Goal: Task Accomplishment & Management: Manage account settings

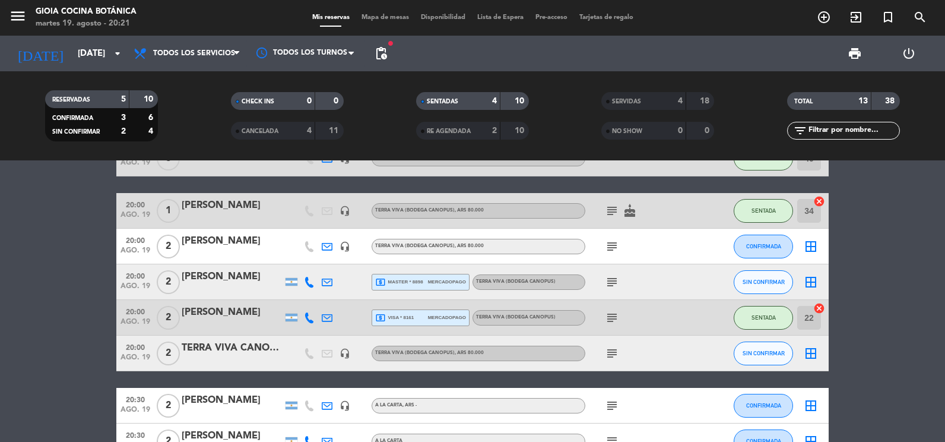
scroll to position [59, 0]
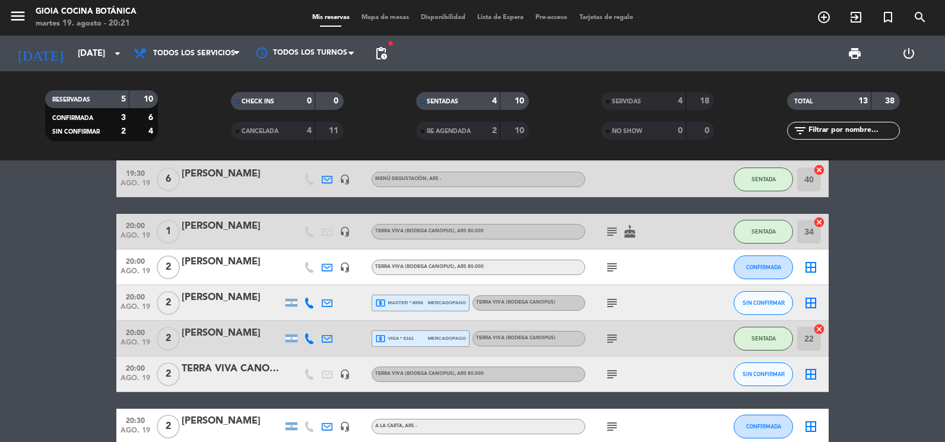
click at [817, 331] on icon "cancel" at bounding box center [819, 329] width 12 height 12
click at [819, 329] on icon "cancel" at bounding box center [819, 329] width 12 height 12
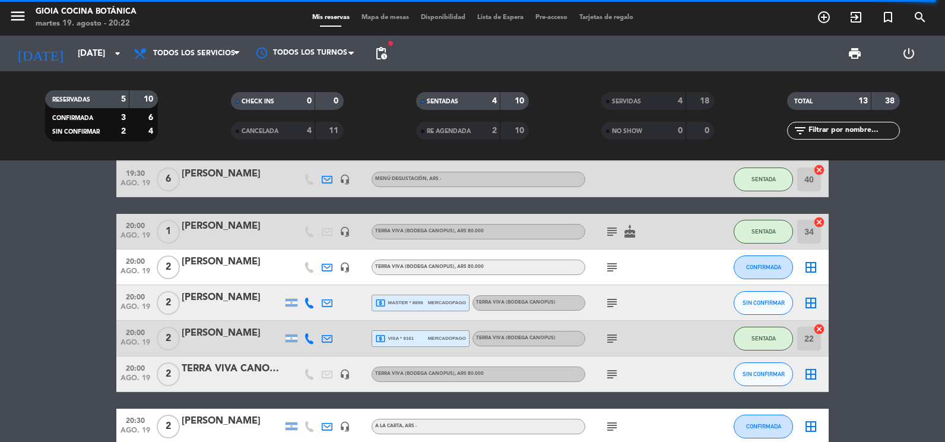
click at [607, 274] on div "subject" at bounding box center [638, 266] width 107 height 35
click at [608, 271] on icon "subject" at bounding box center [612, 267] width 14 height 14
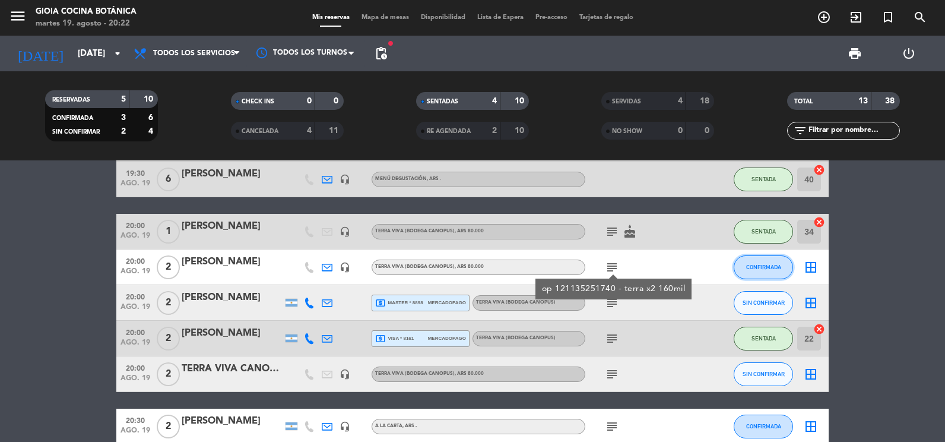
click at [744, 274] on button "CONFIRMADA" at bounding box center [763, 267] width 59 height 24
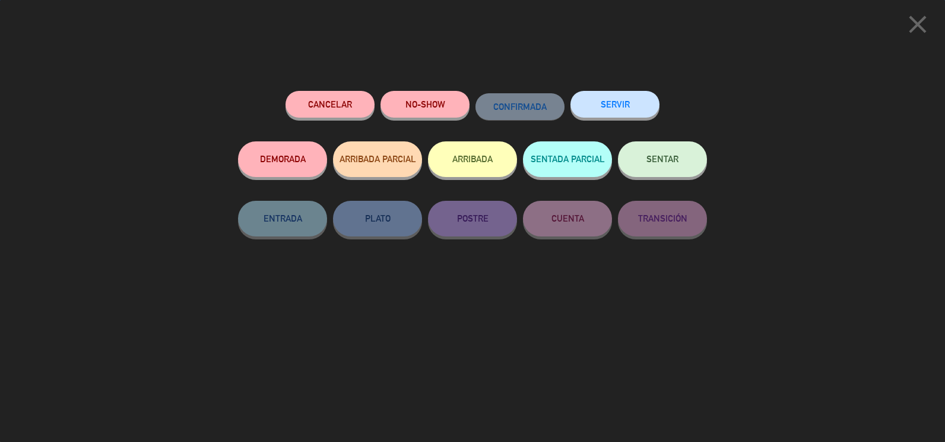
click at [581, 103] on button "SERVIR" at bounding box center [614, 104] width 89 height 27
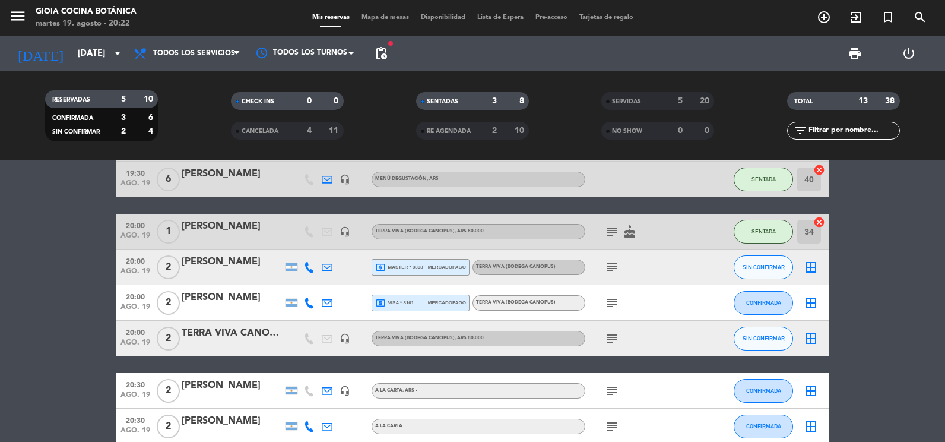
click at [605, 267] on div "subject" at bounding box center [638, 266] width 107 height 35
click at [607, 269] on icon "subject" at bounding box center [612, 267] width 14 height 14
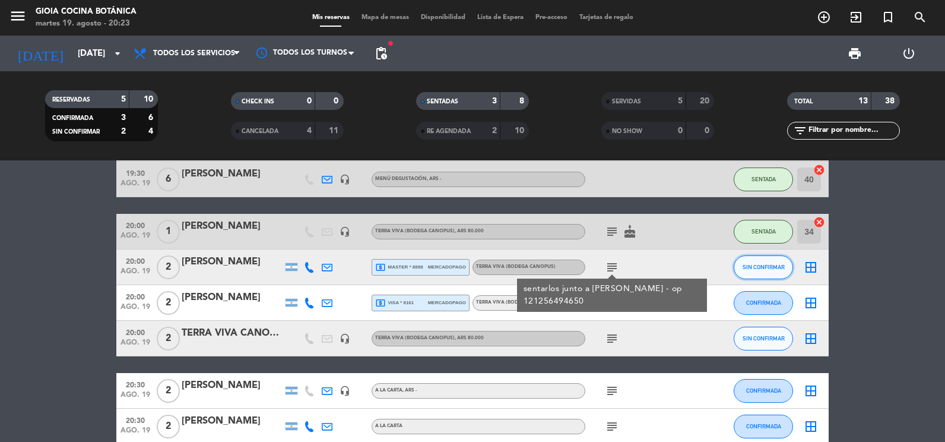
click at [769, 261] on button "SIN CONFIRMAR" at bounding box center [763, 267] width 59 height 24
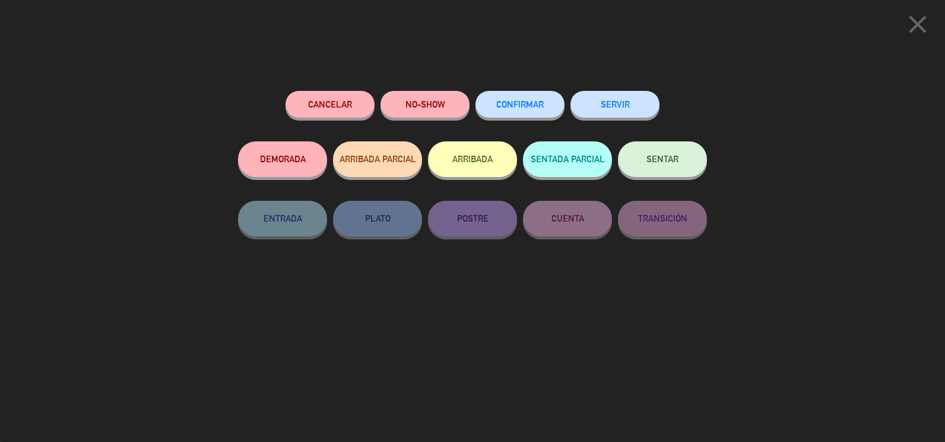
click at [639, 102] on button "SERVIR" at bounding box center [614, 104] width 89 height 27
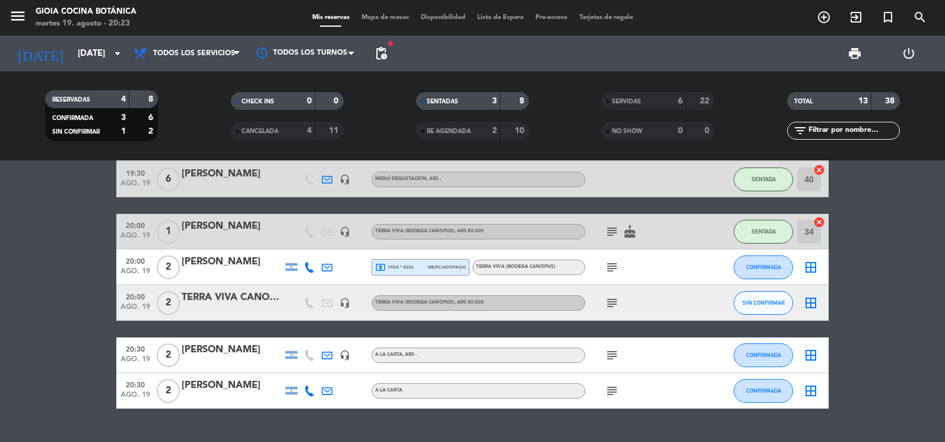
click at [614, 265] on icon "subject" at bounding box center [612, 267] width 14 height 14
click at [778, 263] on button "CONFIRMADA" at bounding box center [763, 267] width 59 height 24
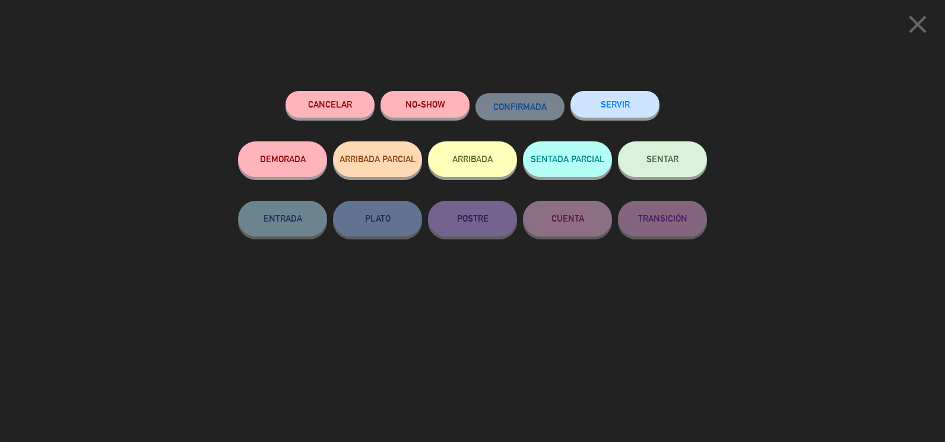
click at [651, 123] on div "SERVIR" at bounding box center [614, 116] width 89 height 50
click at [635, 107] on button "SERVIR" at bounding box center [614, 104] width 89 height 27
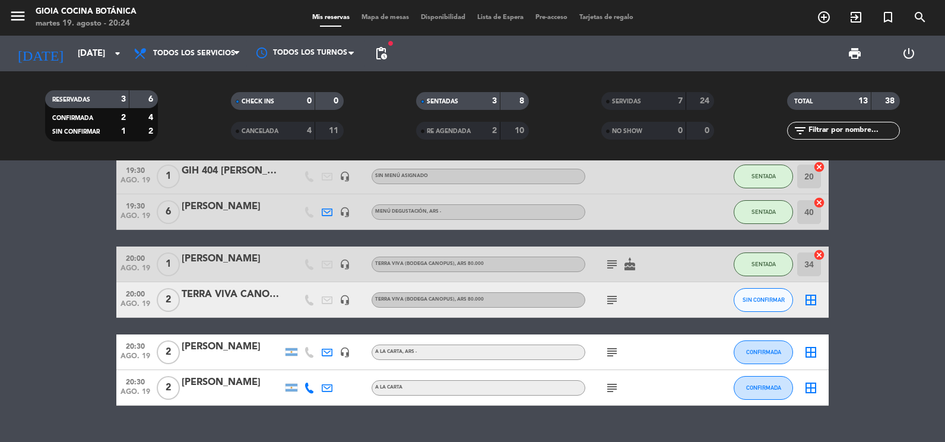
scroll to position [50, 0]
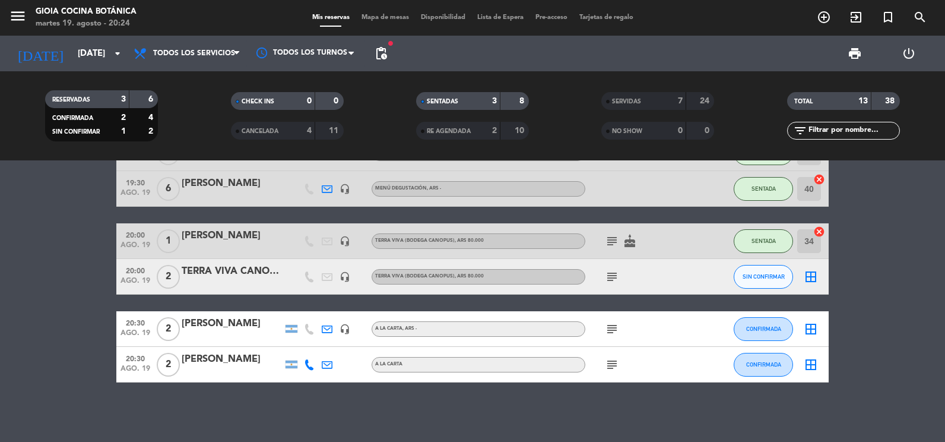
click at [609, 279] on icon "subject" at bounding box center [612, 276] width 14 height 14
click at [610, 326] on icon "subject" at bounding box center [612, 329] width 14 height 14
click at [614, 358] on icon "subject" at bounding box center [612, 364] width 14 height 14
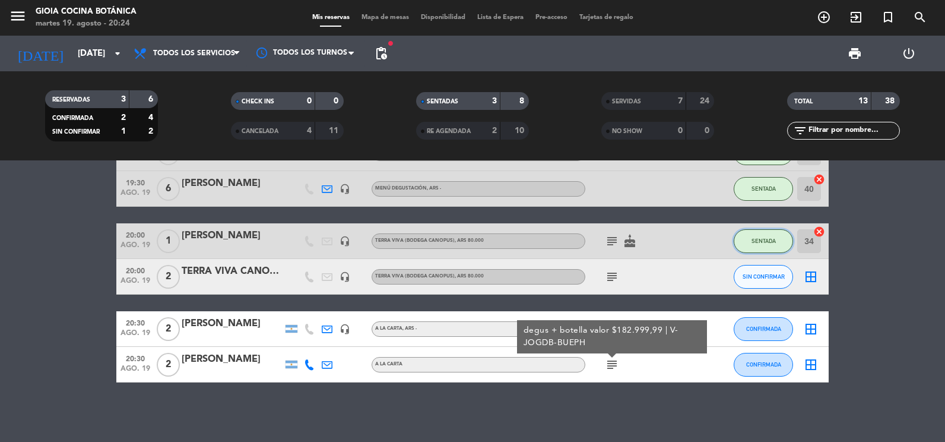
click at [784, 231] on button "SENTADA" at bounding box center [763, 241] width 59 height 24
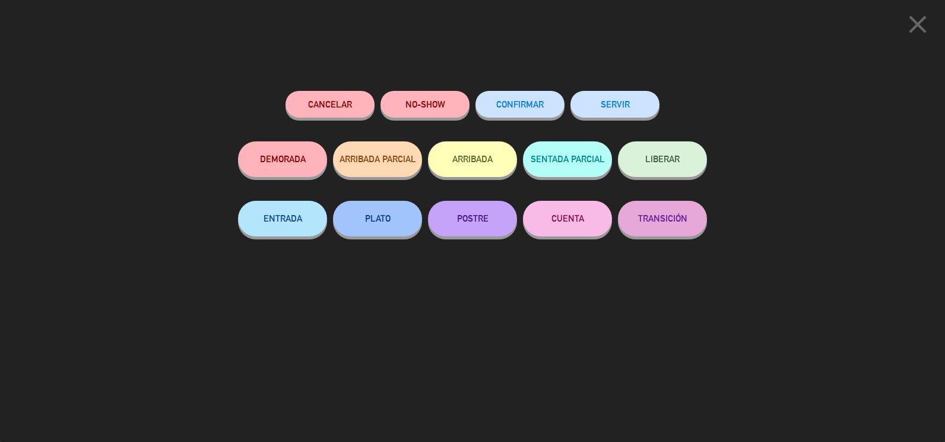
click at [586, 104] on button "SERVIR" at bounding box center [614, 104] width 89 height 27
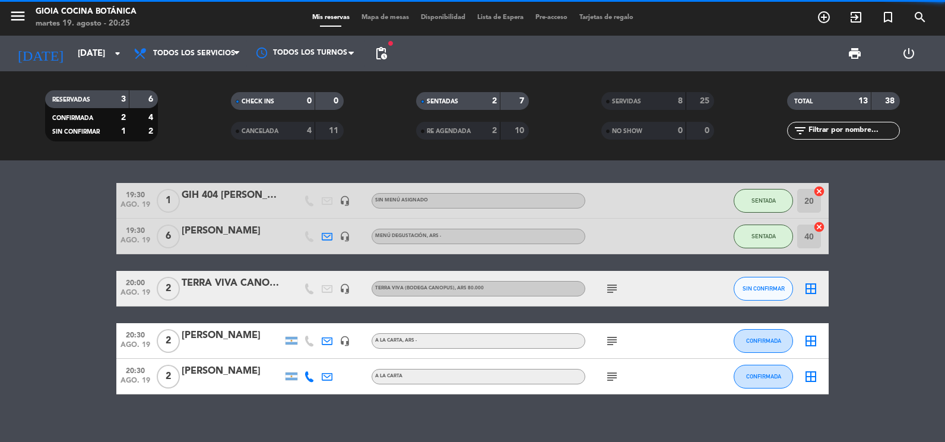
scroll to position [0, 0]
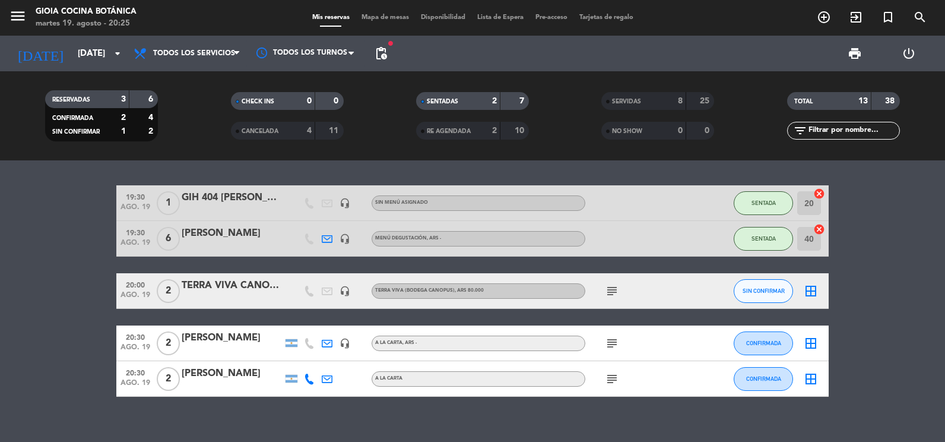
click at [615, 344] on icon "subject" at bounding box center [612, 343] width 14 height 14
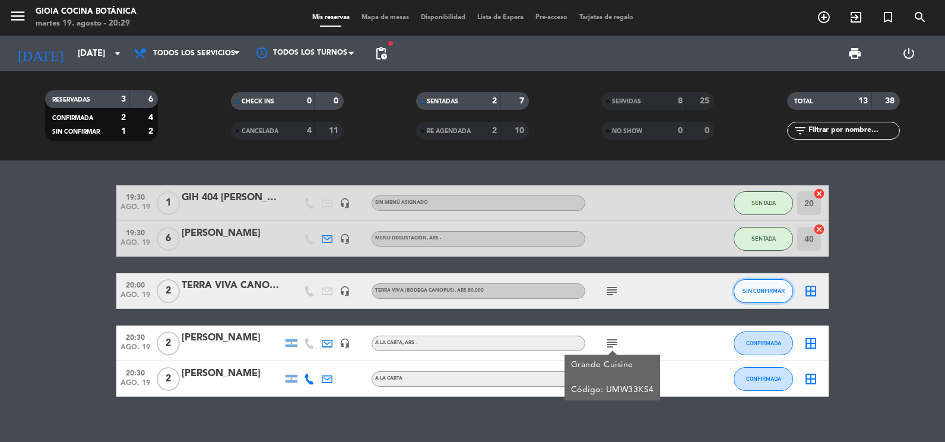
click at [760, 290] on span "SIN CONFIRMAR" at bounding box center [763, 290] width 42 height 7
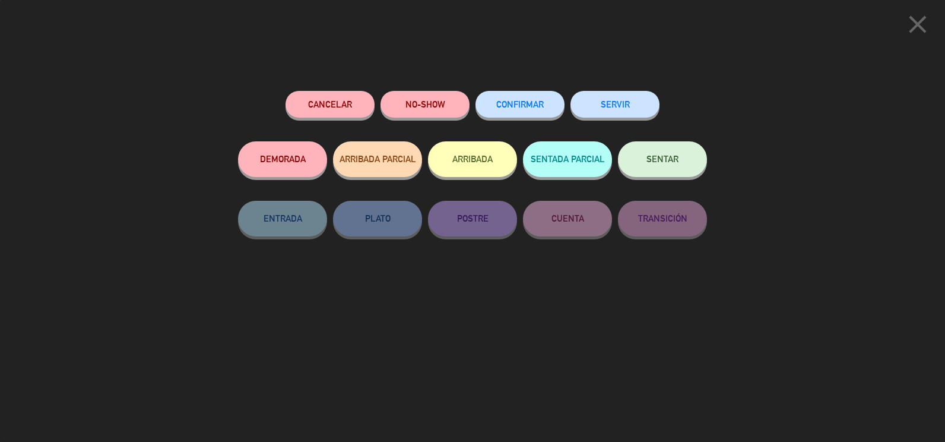
click at [623, 105] on button "SERVIR" at bounding box center [614, 104] width 89 height 27
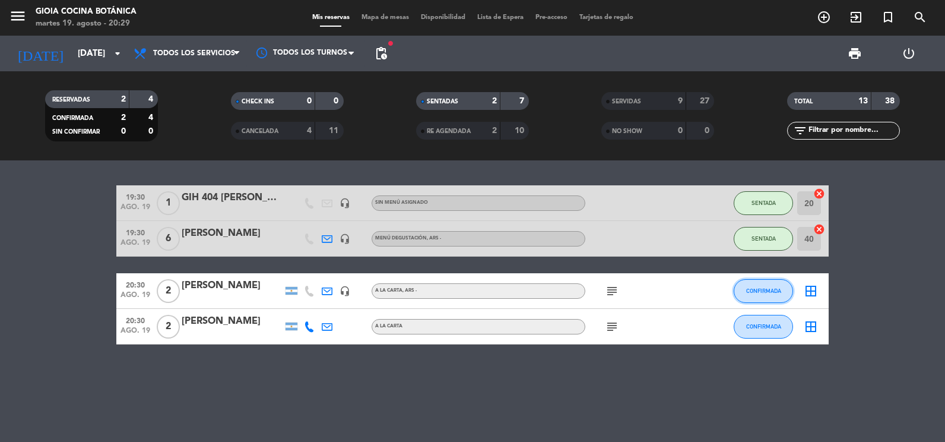
click at [750, 288] on span "CONFIRMADA" at bounding box center [763, 290] width 35 height 7
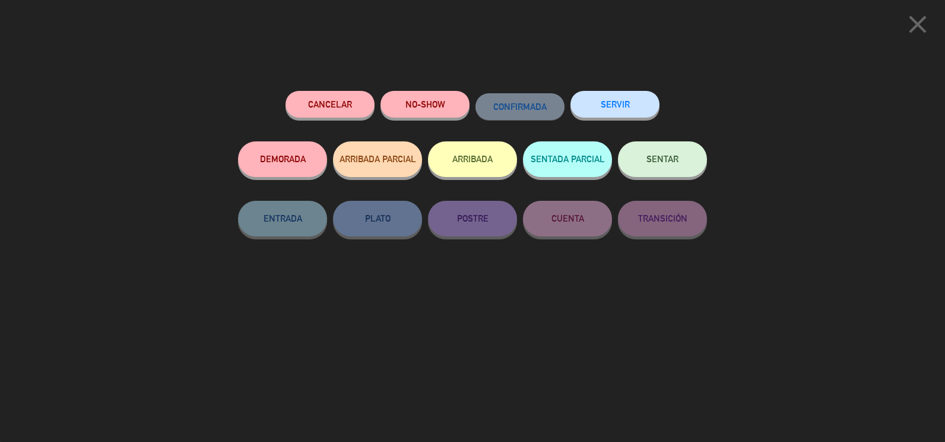
click at [658, 167] on button "SENTAR" at bounding box center [662, 159] width 89 height 36
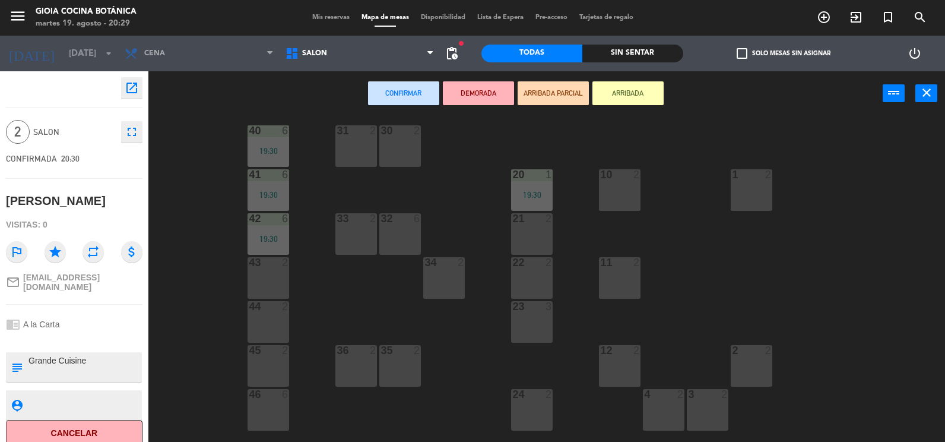
scroll to position [297, 0]
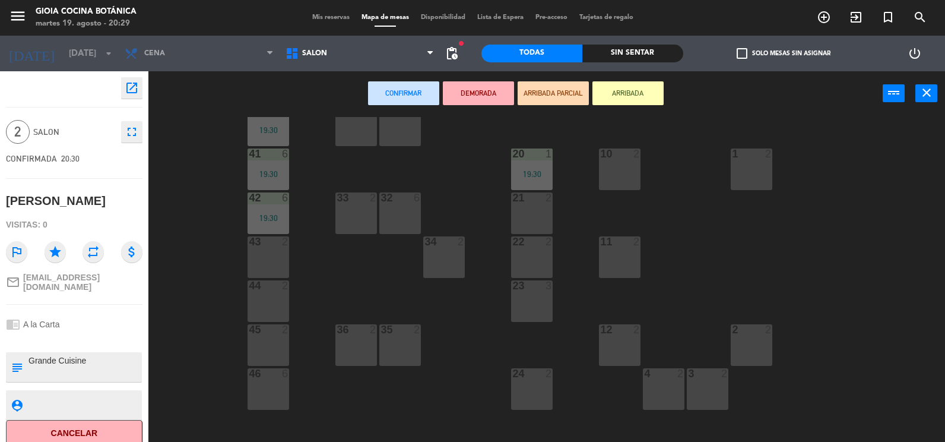
click at [544, 279] on div "80 lock 6 59 lock 4 63 2 65 2 62 2 54 2 64 2 56 2 57 3 61 2 60 2 53 2 55 2 58 3…" at bounding box center [551, 280] width 787 height 326
click at [539, 304] on div "23 3" at bounding box center [532, 301] width 42 height 42
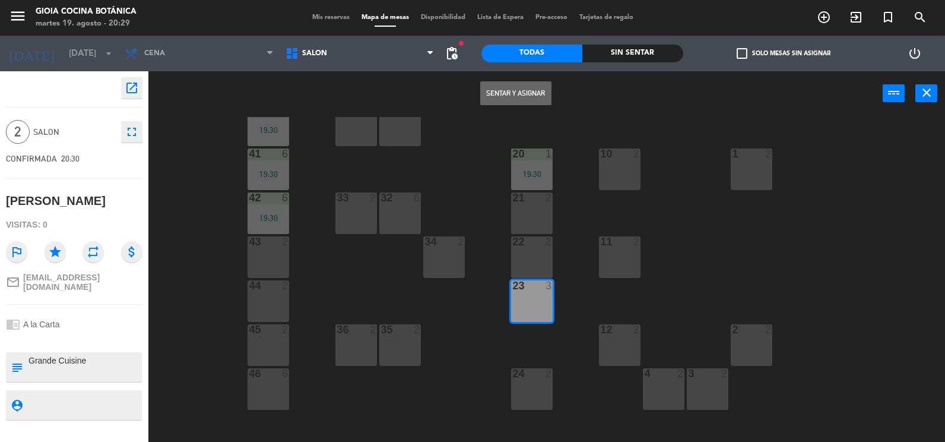
click at [512, 100] on button "Sentar y Asignar" at bounding box center [515, 93] width 71 height 24
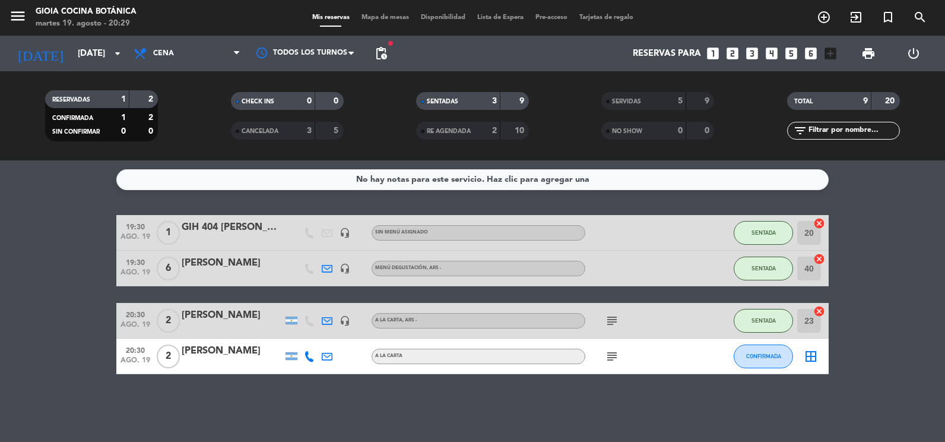
click at [614, 353] on icon "subject" at bounding box center [612, 356] width 14 height 14
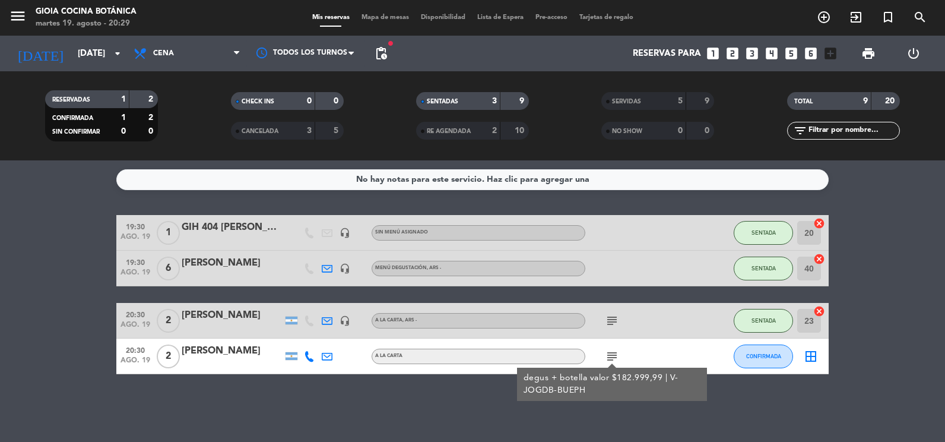
drag, startPoint x: 614, startPoint y: 353, endPoint x: 590, endPoint y: 411, distance: 63.4
click at [590, 411] on div "No hay notas para este servicio. Haz clic para agregar una 19:30 [DATE] 1 GIH 4…" at bounding box center [472, 300] width 945 height 281
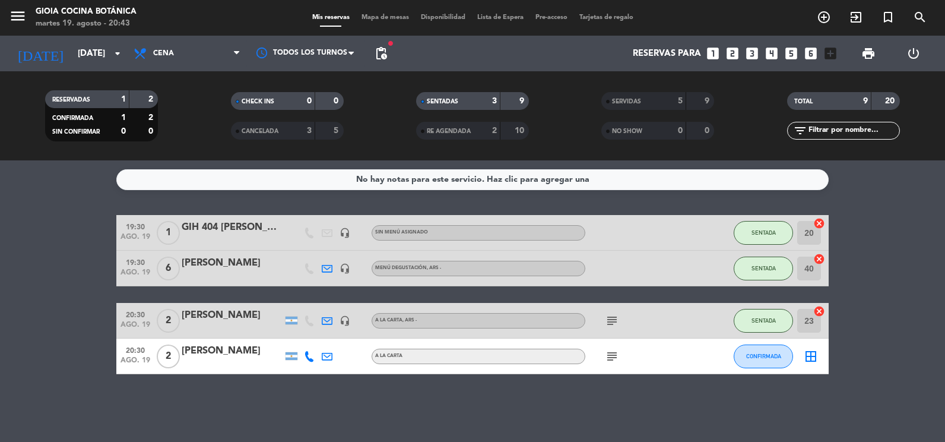
click at [609, 353] on icon "subject" at bounding box center [612, 356] width 14 height 14
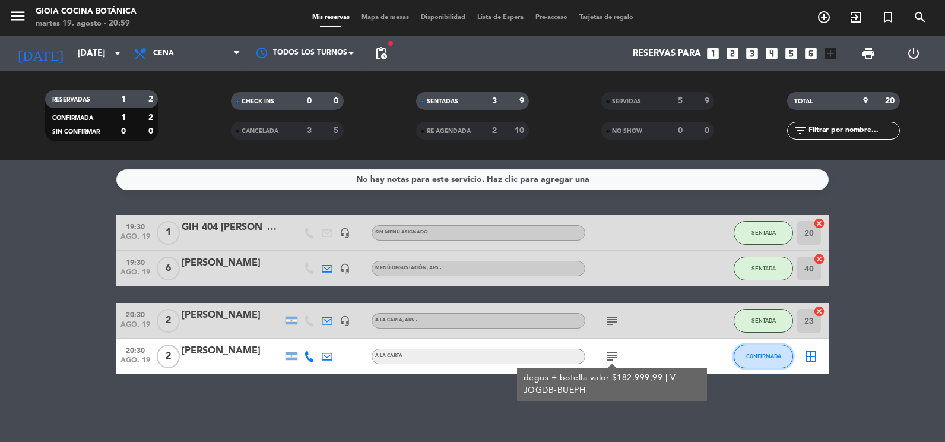
click at [742, 353] on button "CONFIRMADA" at bounding box center [763, 356] width 59 height 24
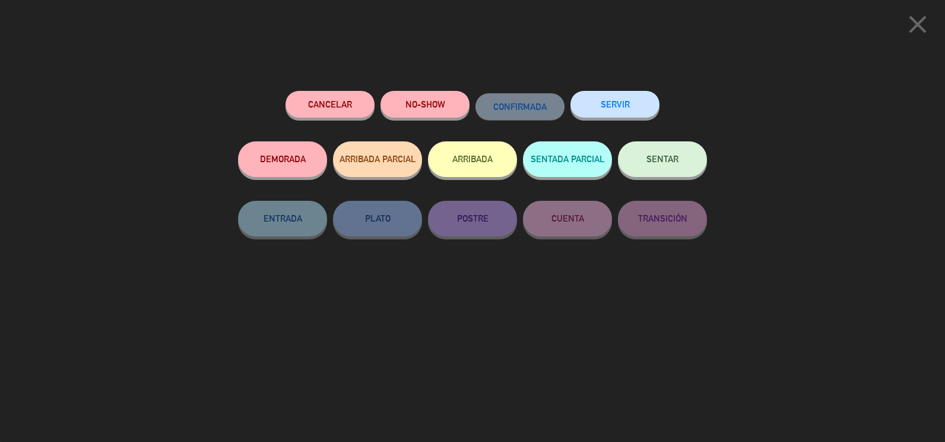
click at [687, 154] on button "SENTAR" at bounding box center [662, 159] width 89 height 36
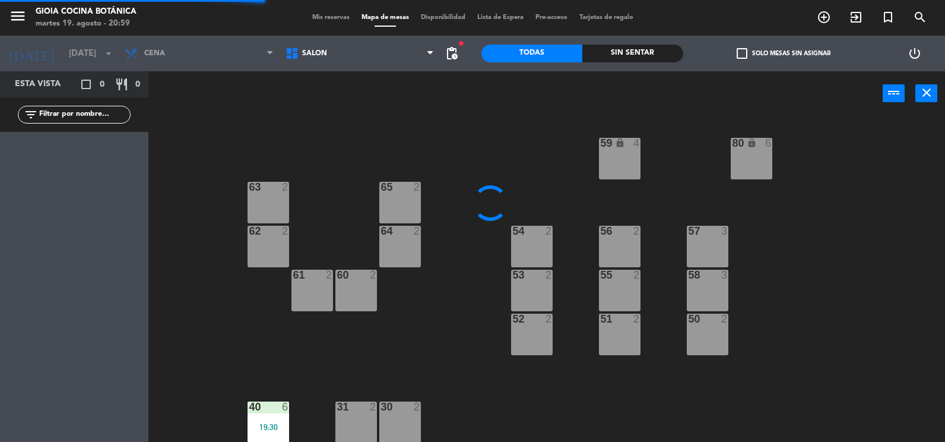
click at [396, 426] on div "30 2" at bounding box center [400, 422] width 42 height 42
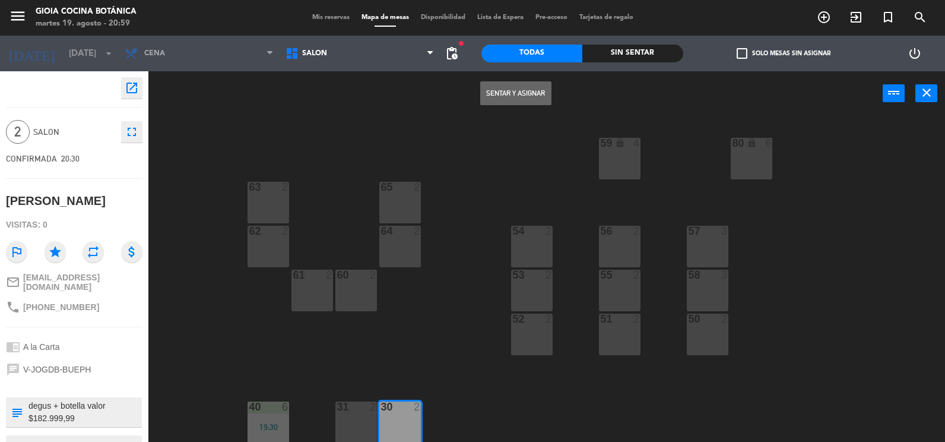
click at [512, 93] on button "Sentar y Asignar" at bounding box center [515, 93] width 71 height 24
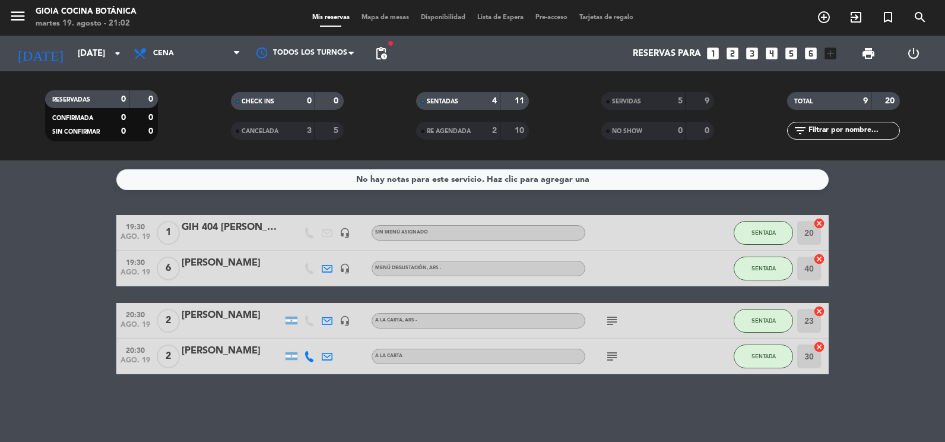
click at [618, 356] on icon "subject" at bounding box center [612, 356] width 14 height 14
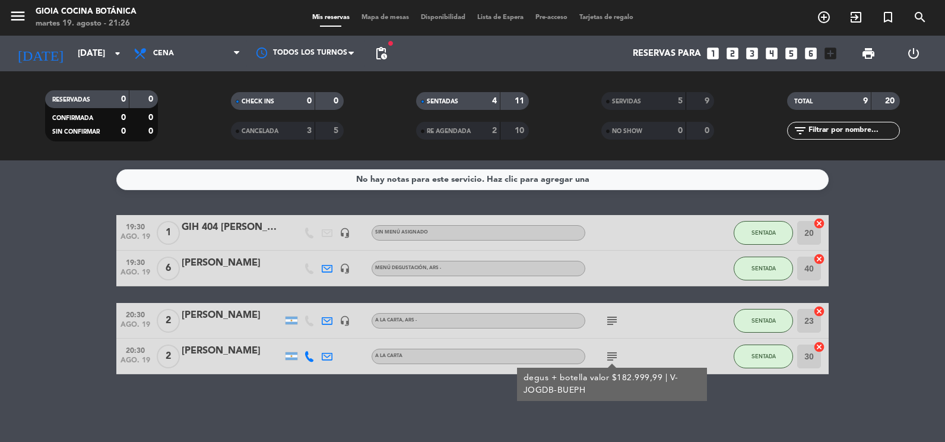
click at [614, 317] on icon "subject" at bounding box center [612, 320] width 14 height 14
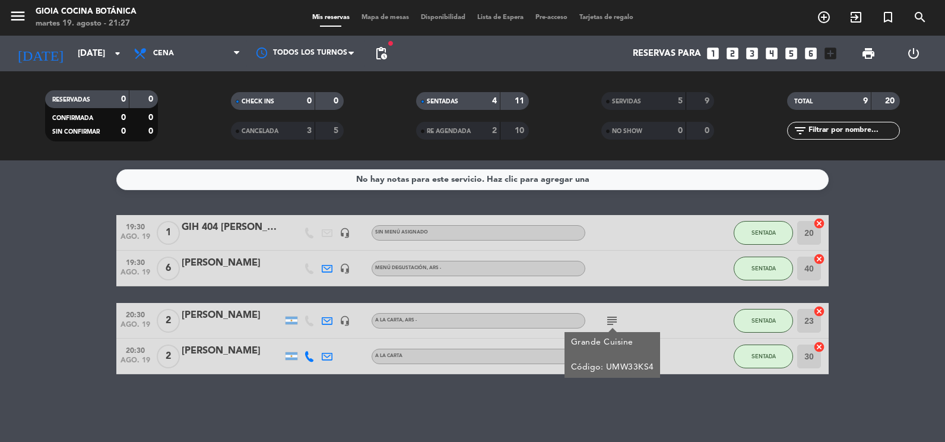
drag, startPoint x: 829, startPoint y: 373, endPoint x: 814, endPoint y: 374, distance: 15.5
click at [814, 374] on div "No hay notas para este servicio. Haz clic para agregar una 19:30 [DATE] 1 GIH 4…" at bounding box center [472, 300] width 945 height 281
click at [615, 355] on icon "subject" at bounding box center [612, 356] width 14 height 14
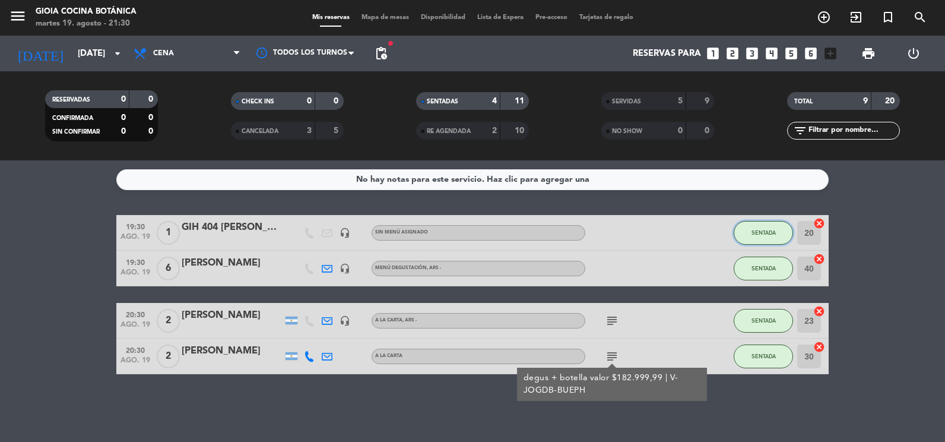
click at [763, 231] on span "SENTADA" at bounding box center [763, 232] width 24 height 7
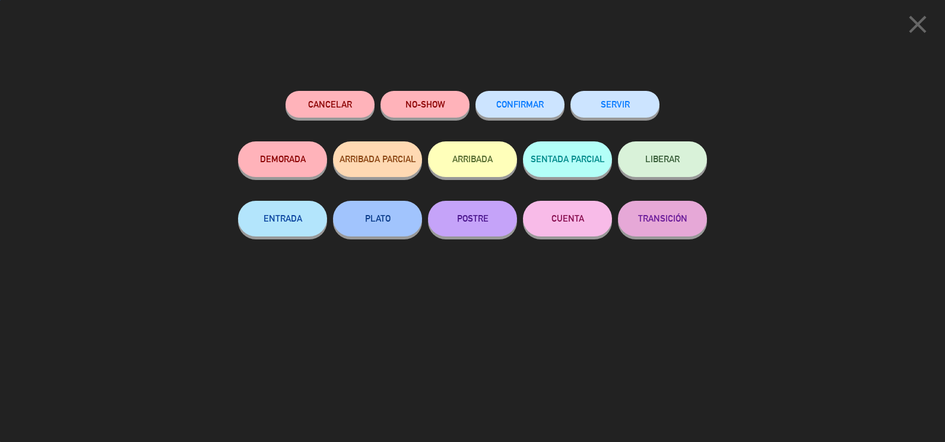
click at [617, 108] on button "SERVIR" at bounding box center [614, 104] width 89 height 27
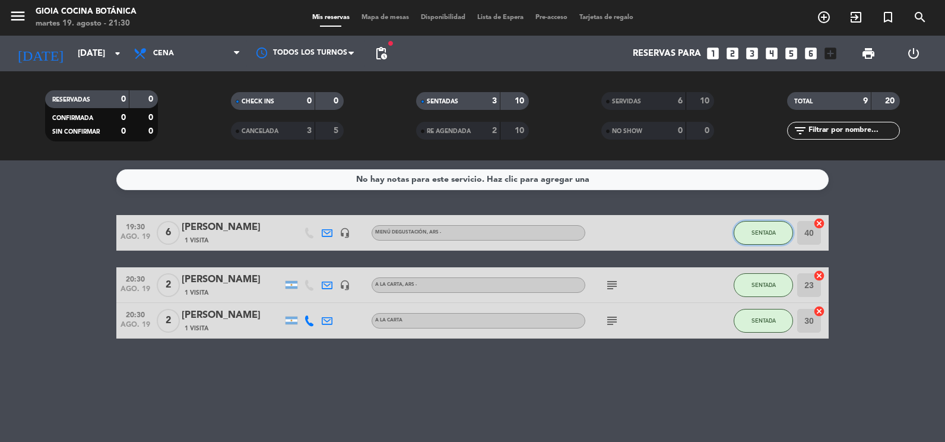
click at [752, 232] on span "SENTADA" at bounding box center [763, 232] width 24 height 7
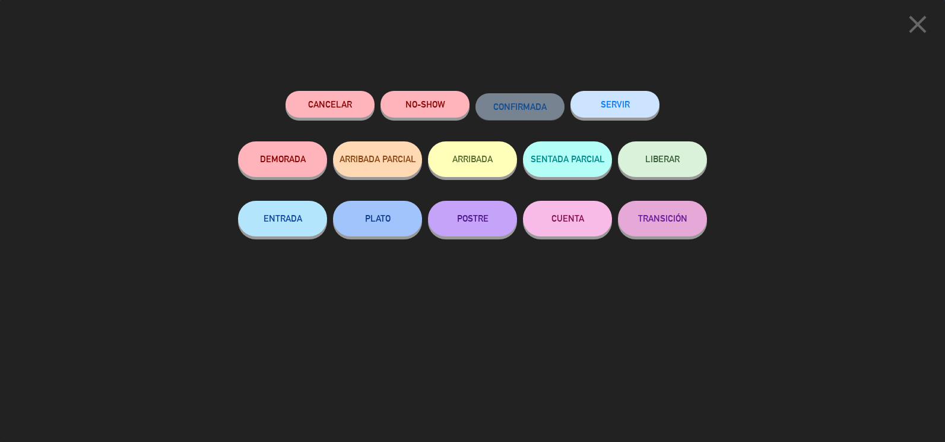
click at [599, 101] on button "SERVIR" at bounding box center [614, 104] width 89 height 27
